Goal: Task Accomplishment & Management: Use online tool/utility

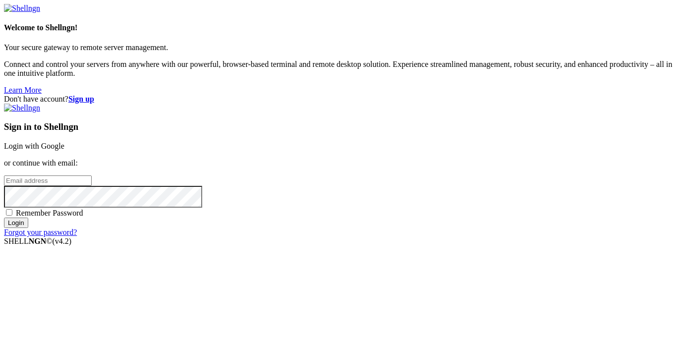
type input "root"
click at [64, 142] on link "Login with Google" at bounding box center [34, 146] width 60 height 8
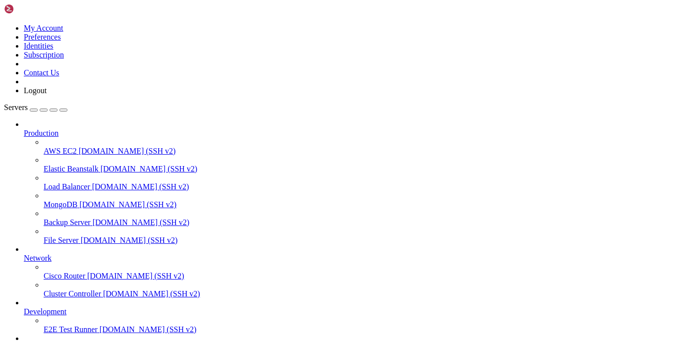
scroll to position [111, 0]
click at [54, 340] on span "INTERO-MINSANTE" at bounding box center [60, 347] width 73 height 8
click at [78, 340] on span "INTERO-MINSANTE" at bounding box center [60, 347] width 73 height 8
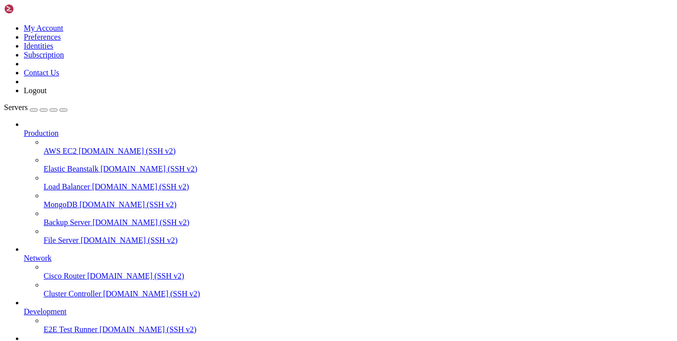
type input "/home/minsantebunec"
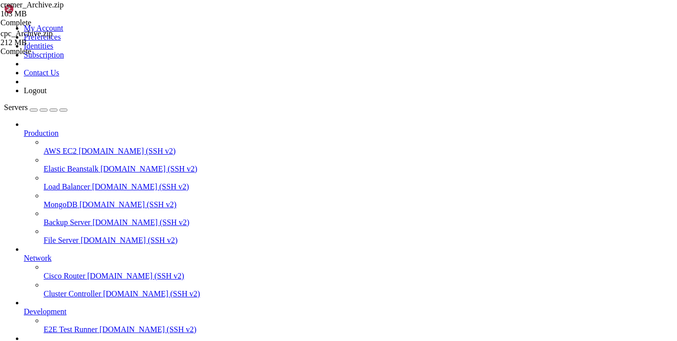
scroll to position [497, 0]
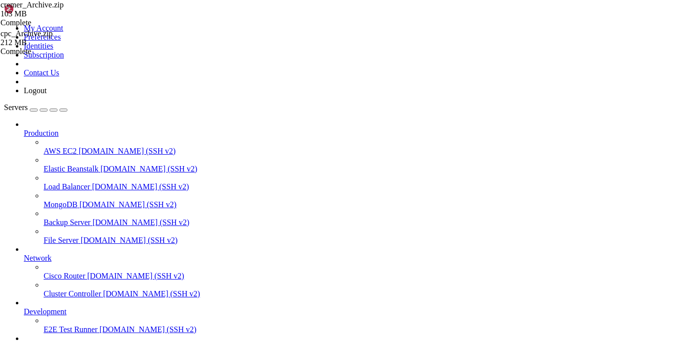
click at [668, 239] on div "cremer_Archive.zip 103 MB Complete cpc_Archive.zip 212 MB Complete" at bounding box center [338, 170] width 677 height 341
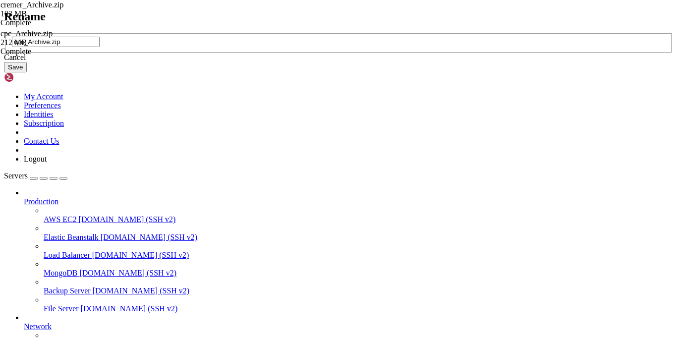
type input "cpc_Archive.zip"
click at [27, 72] on button "Save" at bounding box center [15, 67] width 23 height 10
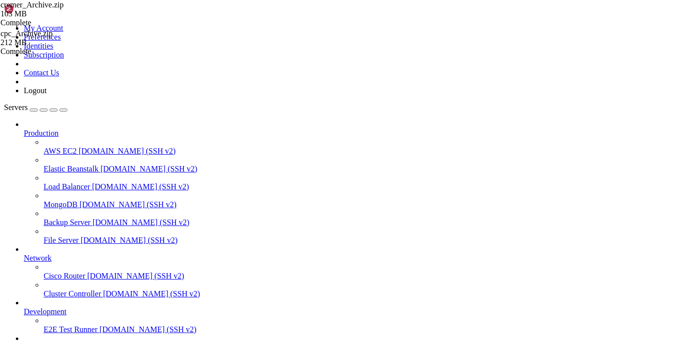
scroll to position [0, 0]
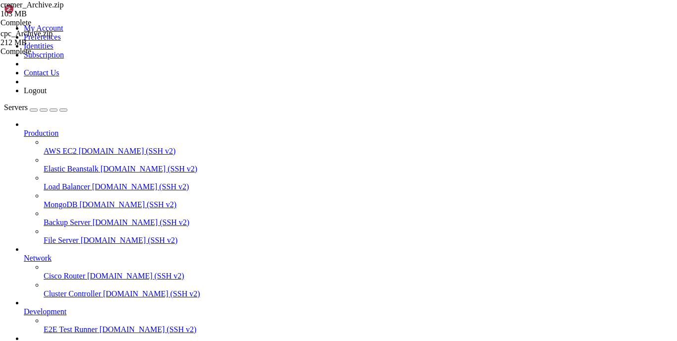
scroll to position [325, 0]
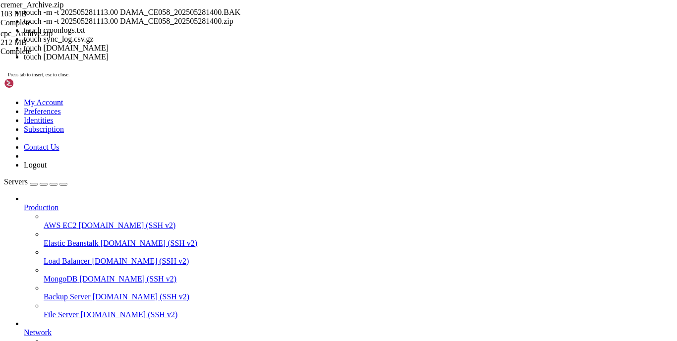
scroll to position [740, 0]
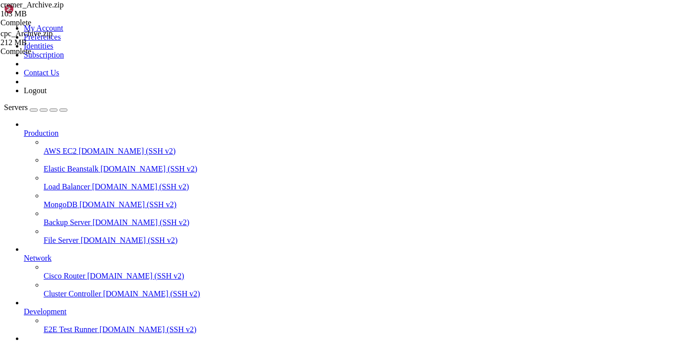
scroll to position [275, 0]
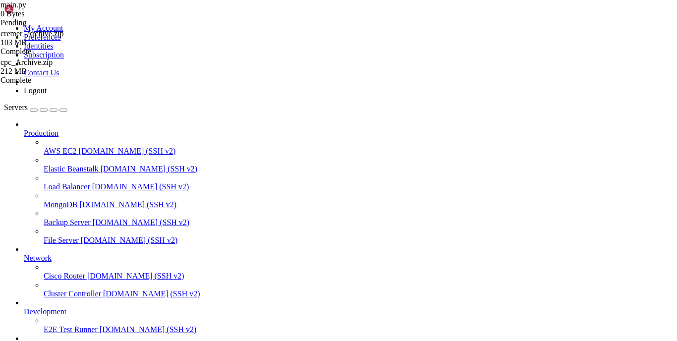
scroll to position [291, 0]
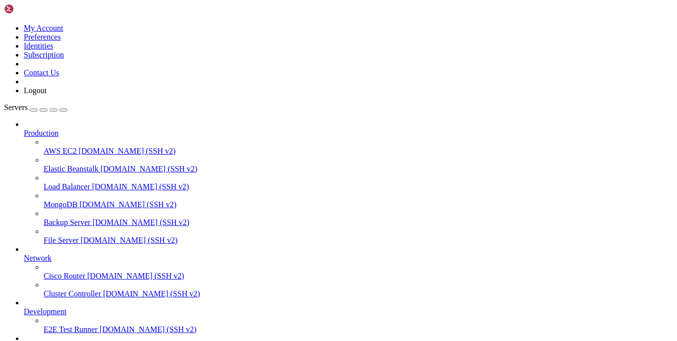
type input "/home/minsantebunec"
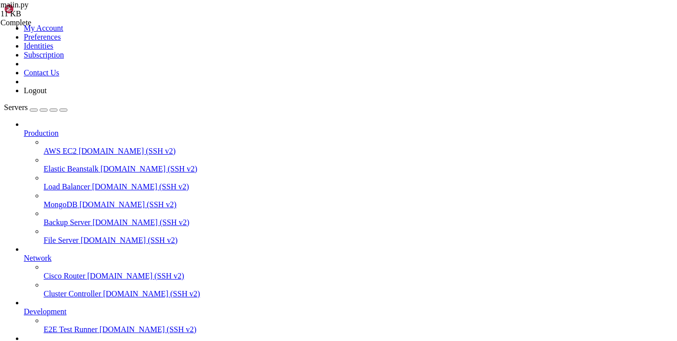
scroll to position [8443, 0]
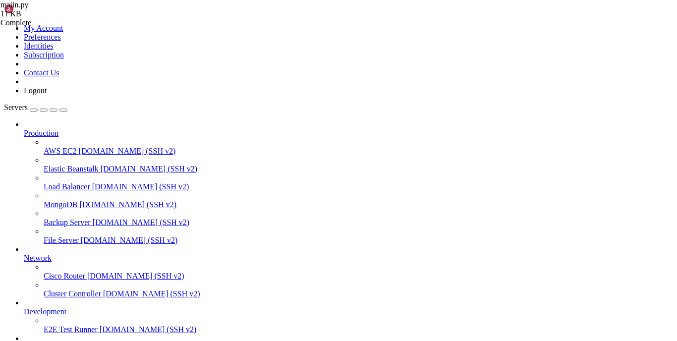
scroll to position [11813, 0]
drag, startPoint x: 240, startPoint y: 855, endPoint x: 3, endPoint y: 796, distance: 244.0
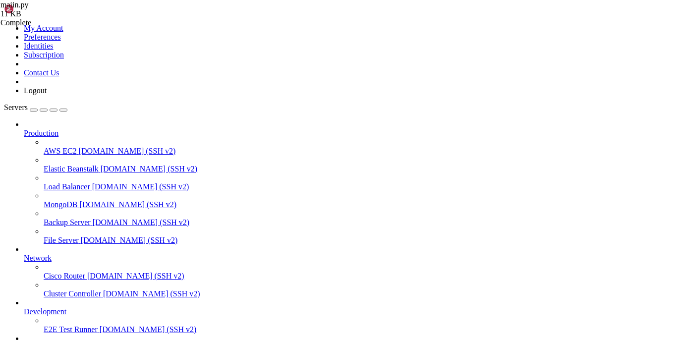
scroll to position [11813, 0]
drag, startPoint x: 7, startPoint y: 749, endPoint x: 238, endPoint y: 856, distance: 253.7
copy div "0% [Connecting to [DOMAIN_NAME] ([TECHNICAL_ID])] [Connecting to [DOMAIN_NAME] …"
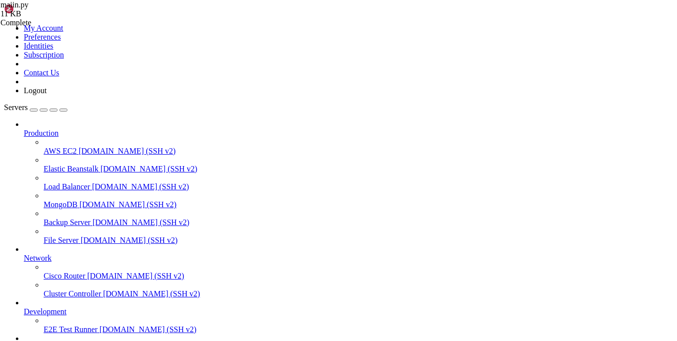
copy div "0% [Connecting to [DOMAIN_NAME] ([TECHNICAL_ID])] [Connecting to [DOMAIN_NAME] …"
drag, startPoint x: 302, startPoint y: 670, endPoint x: 139, endPoint y: 669, distance: 163.0
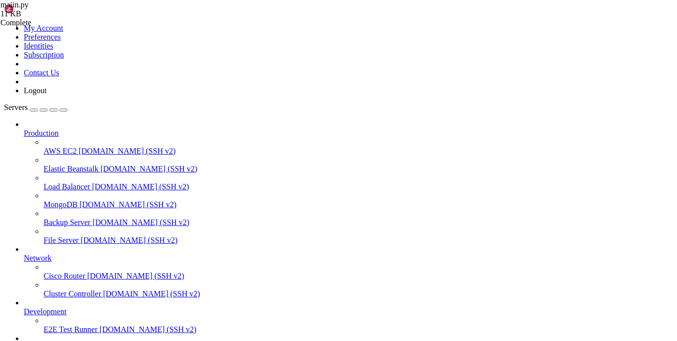
copy x-row "sudo apt update && sudo apt upgrade -y"
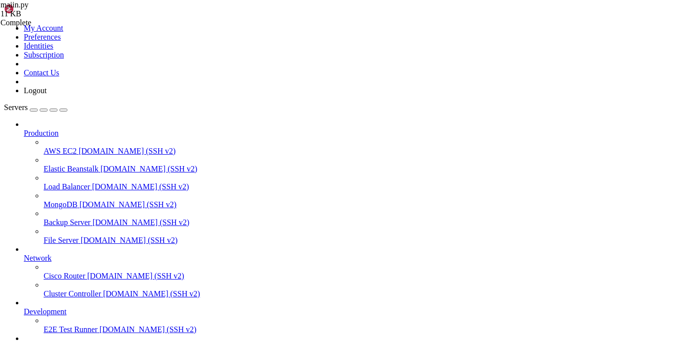
scroll to position [14282, 0]
drag, startPoint x: 246, startPoint y: 852, endPoint x: 9, endPoint y: 679, distance: 293.1
copy div "Reading package lists... Done Building dependency tree Reading state informatio…"
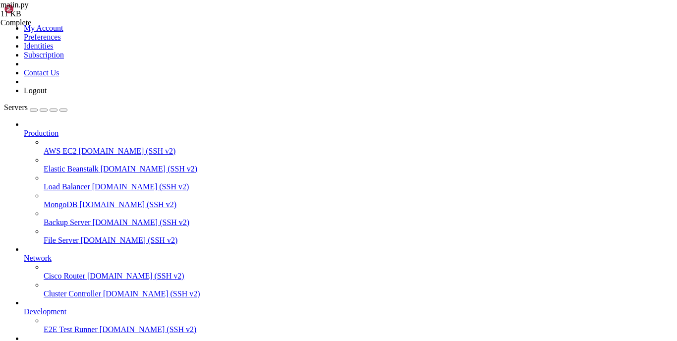
scroll to position [14197, 0]
drag, startPoint x: 288, startPoint y: 750, endPoint x: 138, endPoint y: 746, distance: 150.6
copy x-row "sudo apt remove --purge docker-ce -y"
